Goal: Information Seeking & Learning: Learn about a topic

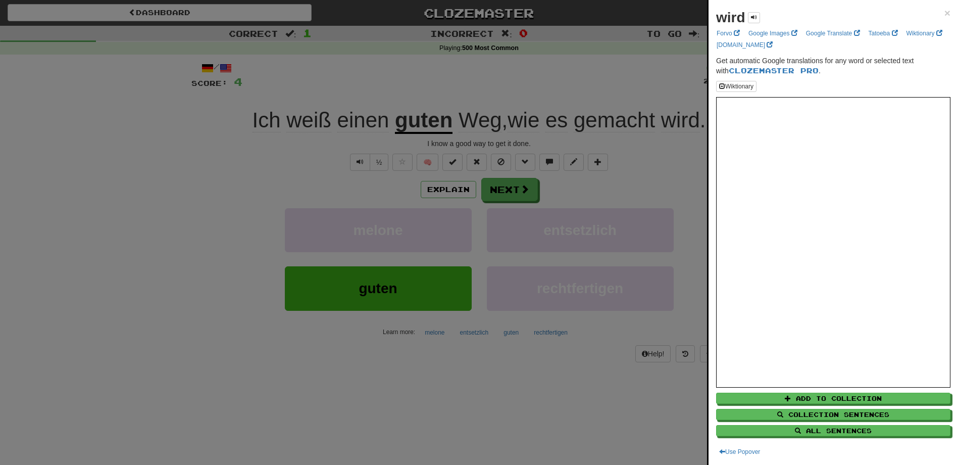
click at [557, 409] on div at bounding box center [479, 232] width 958 height 465
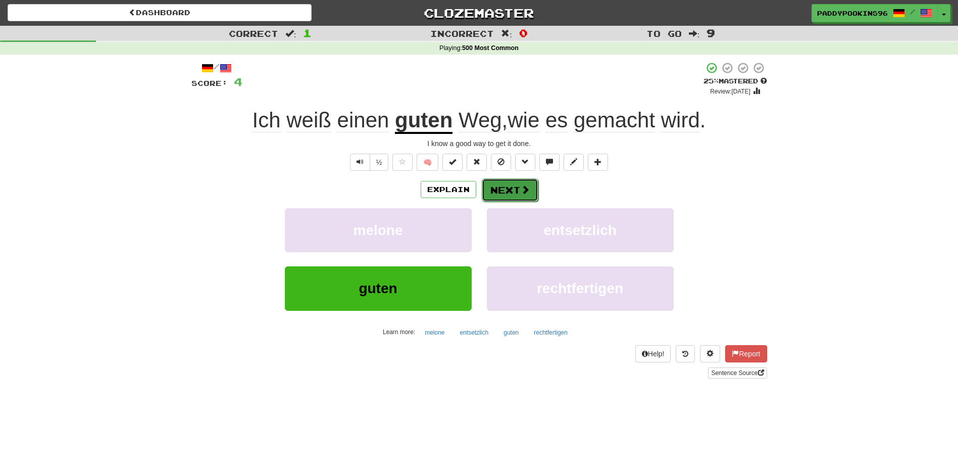
click at [511, 185] on button "Next" at bounding box center [510, 189] width 57 height 23
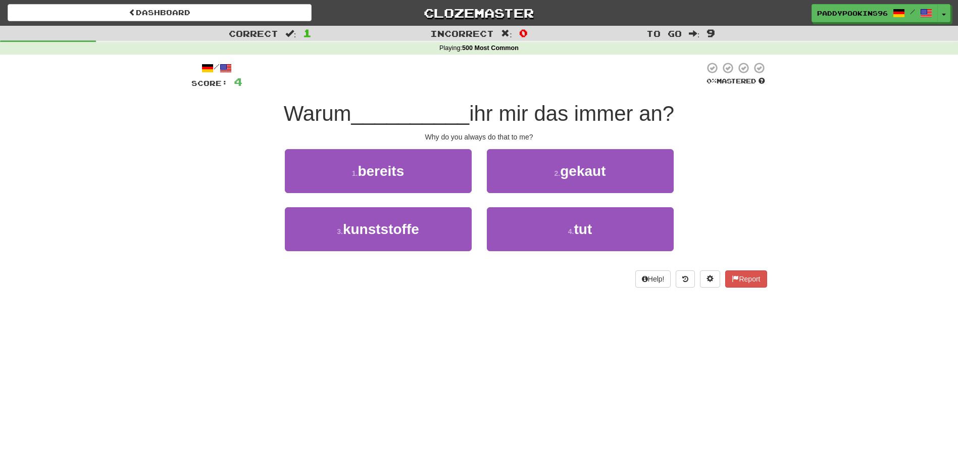
click at [501, 319] on div "Dashboard Clozemaster paddypookins96 / Toggle Dropdown Dashboard Leaderboard Ac…" at bounding box center [479, 232] width 958 height 465
click at [444, 306] on div "Dashboard Clozemaster paddypookins96 / Toggle Dropdown Dashboard Leaderboard Ac…" at bounding box center [479, 232] width 958 height 465
click at [516, 282] on div "Help! Report" at bounding box center [479, 278] width 576 height 17
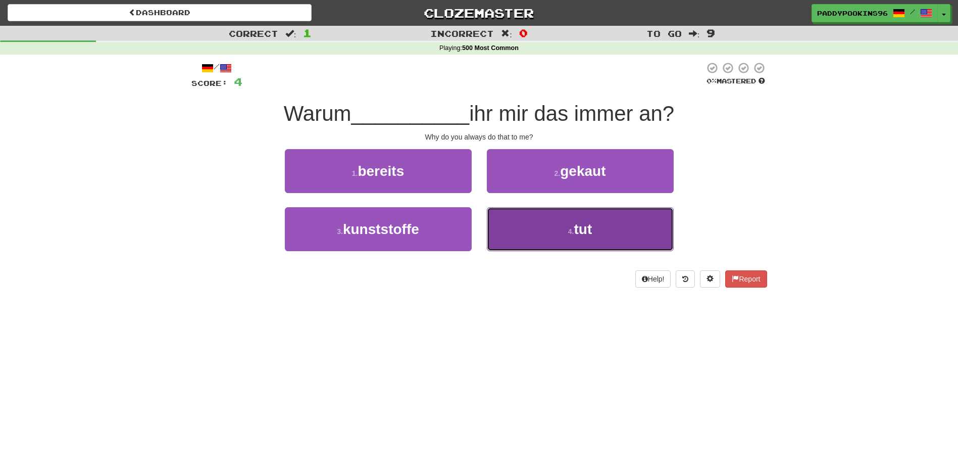
click at [595, 237] on button "4 . tut" at bounding box center [580, 229] width 187 height 44
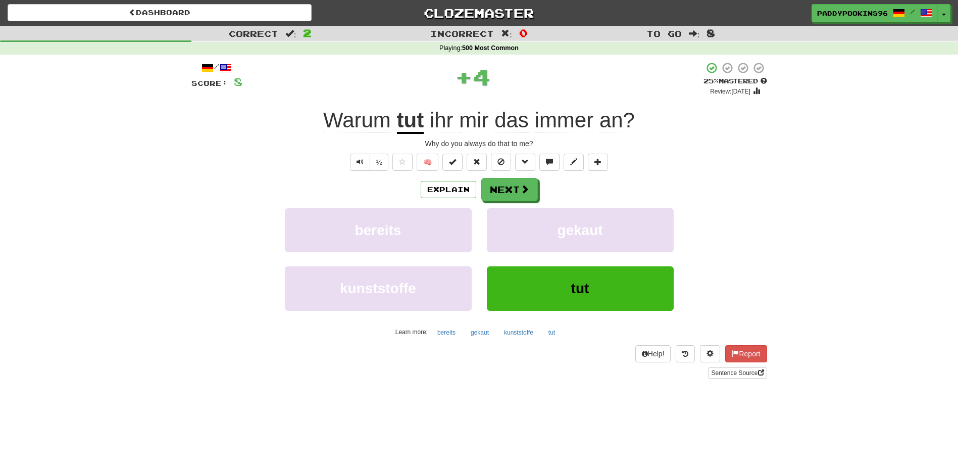
click at [616, 124] on span "an" at bounding box center [611, 120] width 24 height 24
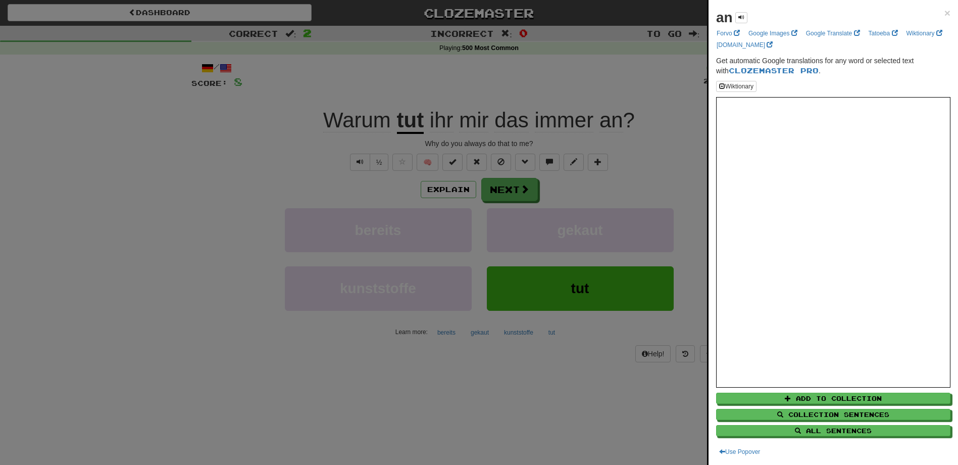
click at [593, 385] on div at bounding box center [479, 232] width 958 height 465
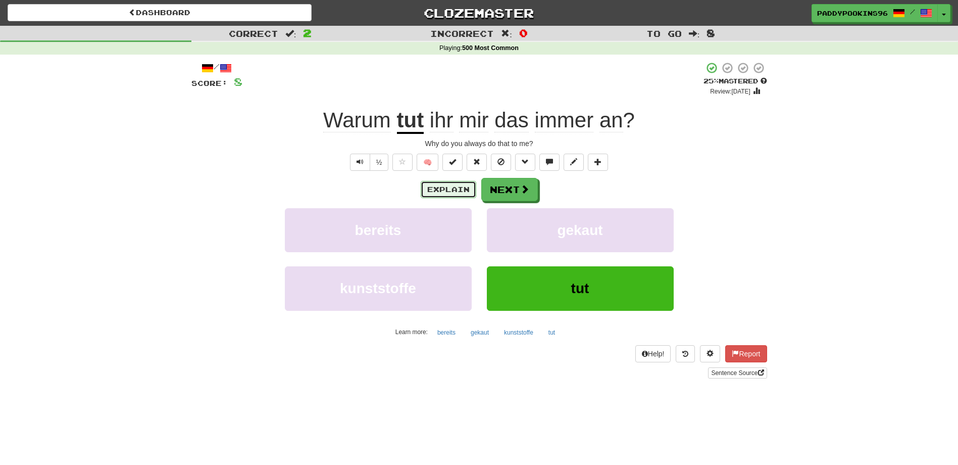
click at [434, 189] on button "Explain" at bounding box center [449, 189] width 56 height 17
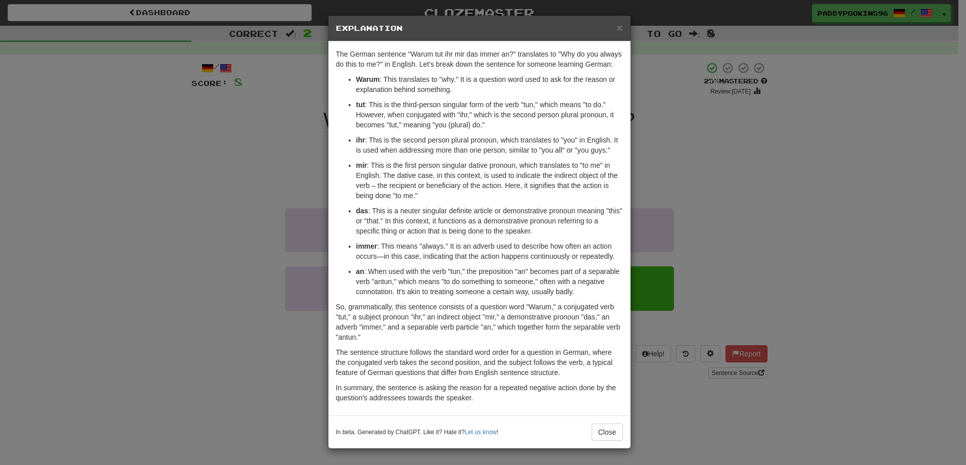
click at [161, 147] on div "× Explanation The German sentence "Warum tut ihr mir das immer an?" translates …" at bounding box center [483, 232] width 966 height 465
